Goal: Task Accomplishment & Management: Complete application form

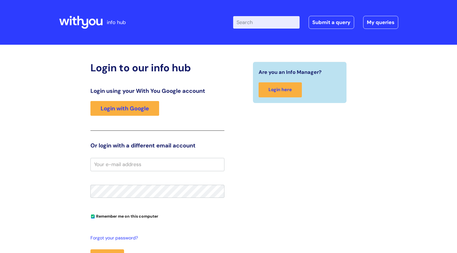
click at [283, 23] on input "Enter your search term here..." at bounding box center [266, 22] width 66 height 12
click at [336, 20] on link "Submit a query" at bounding box center [332, 22] width 46 height 13
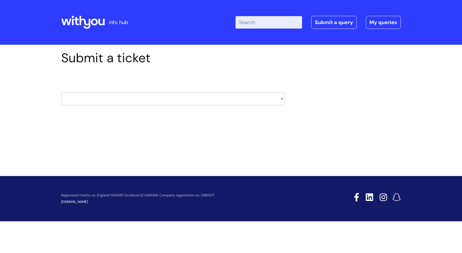
click at [275, 99] on select "HR / People IT and Support Clinical Drug Alerts Finance Accounts Data Support T…" at bounding box center [173, 98] width 224 height 13
select select "clinical_drug_alerts"
click at [61, 92] on select "HR / People IT and Support Clinical Drug Alerts Finance Accounts Data Support T…" at bounding box center [173, 98] width 224 height 13
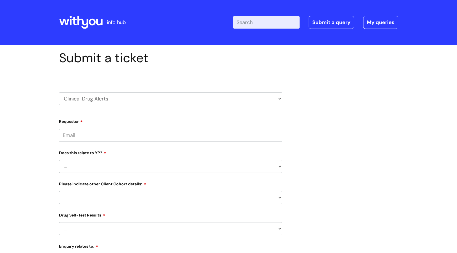
click at [108, 141] on input "Requester" at bounding box center [171, 135] width 224 height 13
type input "[EMAIL_ADDRESS][PERSON_NAME][DOMAIN_NAME]"
click at [93, 169] on select "... No Yes" at bounding box center [171, 166] width 224 height 13
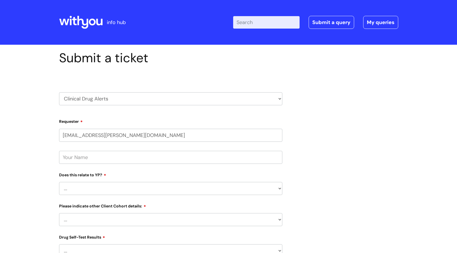
select select "No"
click at [59, 182] on select "... No Yes" at bounding box center [171, 188] width 224 height 13
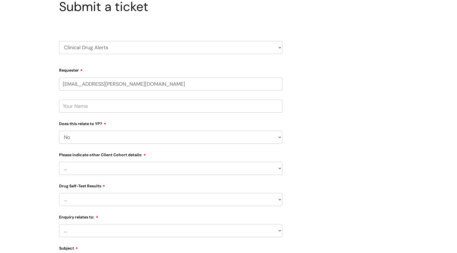
scroll to position [57, 0]
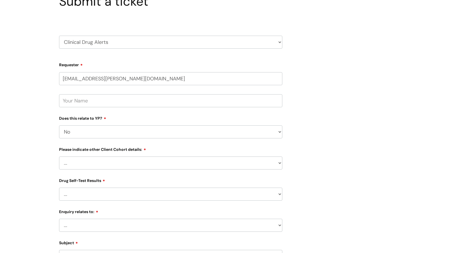
click at [100, 163] on select "... Related to Adult D&A Related to Prison/Secure Setting Related to Residentia…" at bounding box center [171, 162] width 224 height 13
select select "Related to Adult D&A"
click at [59, 156] on select "... Related to Adult D&A Related to Prison/Secure Setting Related to Residentia…" at bounding box center [171, 162] width 224 height 13
click at [100, 196] on select "... No Yes - Heroin tested Yes - Crack tested Yes - [MEDICAL_DATA] tested Yes -…" at bounding box center [171, 194] width 224 height 13
select select "No"
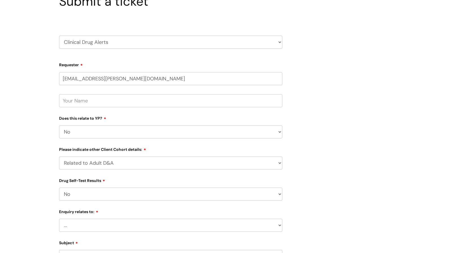
click at [59, 188] on select "... No Yes - Heroin tested Yes - Crack tested Yes - [MEDICAL_DATA] tested Yes -…" at bounding box center [171, 194] width 224 height 13
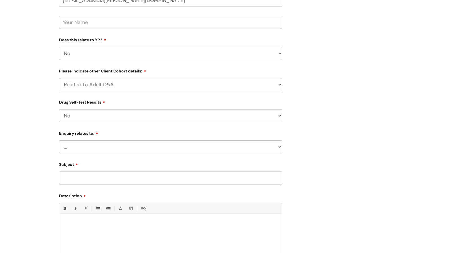
scroll to position [141, 0]
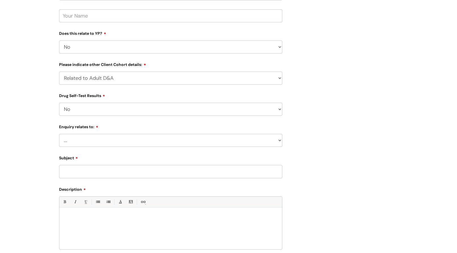
click at [113, 138] on select "... Information received from a Client Information received from Other Overdose…" at bounding box center [171, 140] width 224 height 13
select select "Information received from Other"
click at [59, 134] on select "... Information received from a Client Information received from Other Overdose…" at bounding box center [171, 140] width 224 height 13
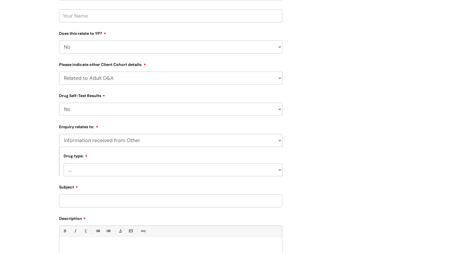
click at [114, 161] on div "Drug type: ... Heroin Monkey Dust Cocaine [MEDICAL_DATA] [MEDICAL_DATA] [MEDICA…" at bounding box center [171, 161] width 224 height 29
click at [111, 169] on select "... Heroin Monkey Dust Cocaine [MEDICAL_DATA] [MEDICAL_DATA] [MEDICAL_DATA] [ME…" at bounding box center [173, 169] width 219 height 13
select select "Other"
click at [64, 163] on select "... Heroin Monkey Dust Cocaine [MEDICAL_DATA] [MEDICAL_DATA] [MEDICAL_DATA] [ME…" at bounding box center [173, 169] width 219 height 13
click at [97, 205] on input "Subject" at bounding box center [171, 200] width 224 height 13
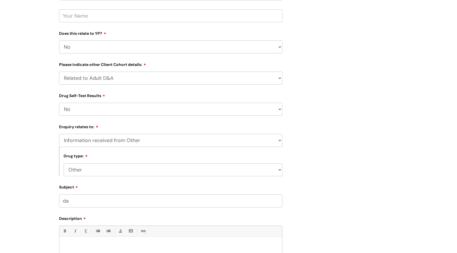
type input "d"
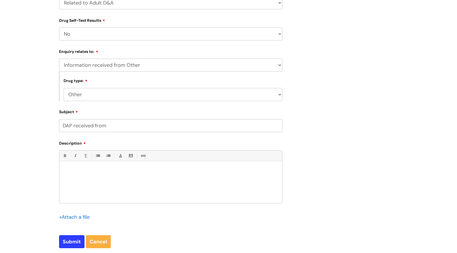
scroll to position [283, 0]
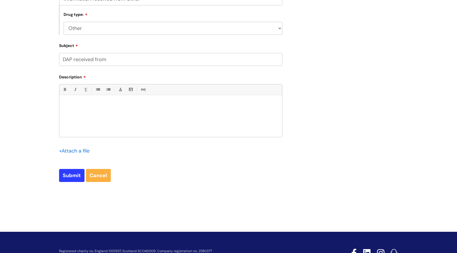
click at [61, 149] on input "file" at bounding box center [73, 150] width 28 height 7
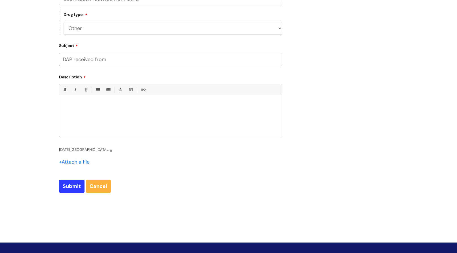
click at [128, 59] on input "DAP received from" at bounding box center [171, 59] width 224 height 13
type input "DAP received from Lincs County Council"
click at [74, 161] on input "file" at bounding box center [73, 161] width 28 height 7
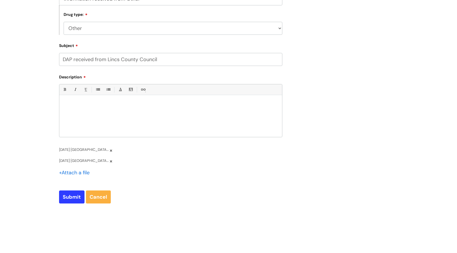
click at [110, 151] on link at bounding box center [110, 150] width 3 height 10
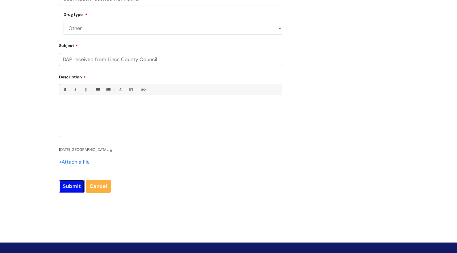
click at [70, 185] on input "Submit" at bounding box center [71, 186] width 25 height 13
click at [91, 119] on div at bounding box center [170, 117] width 223 height 39
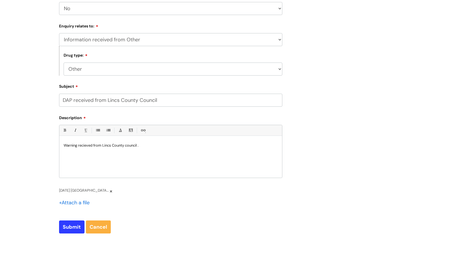
scroll to position [170, 0]
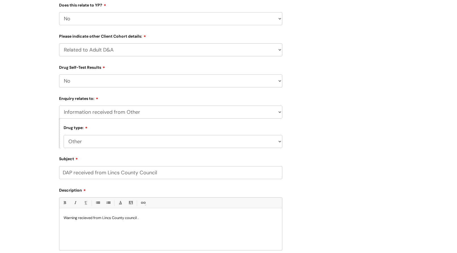
click at [118, 143] on select "... Heroin Monkey Dust Cocaine [MEDICAL_DATA] [MEDICAL_DATA] [MEDICAL_DATA] [ME…" at bounding box center [173, 141] width 219 height 13
select select "Heroin"
click at [64, 135] on select "... Heroin Monkey Dust Cocaine [MEDICAL_DATA] [MEDICAL_DATA] [MEDICAL_DATA] [ME…" at bounding box center [173, 141] width 219 height 13
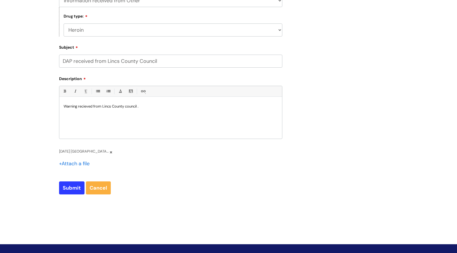
scroll to position [283, 0]
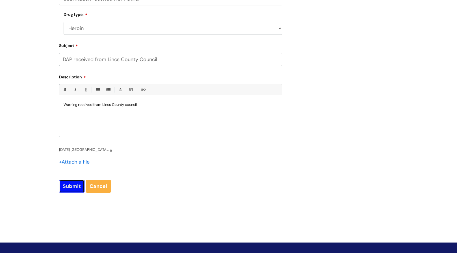
click at [70, 187] on input "Submit" at bounding box center [71, 186] width 25 height 13
type input "Please Wait..."
